Goal: Transaction & Acquisition: Subscribe to service/newsletter

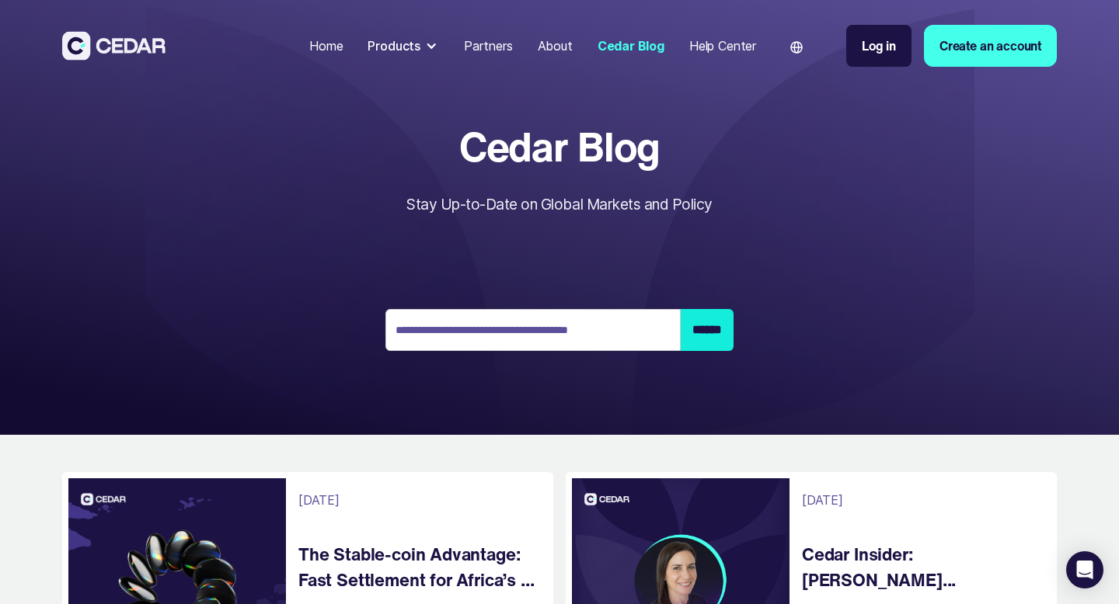
click at [963, 47] on link "Create an account" at bounding box center [990, 46] width 133 height 42
